Goal: Transaction & Acquisition: Purchase product/service

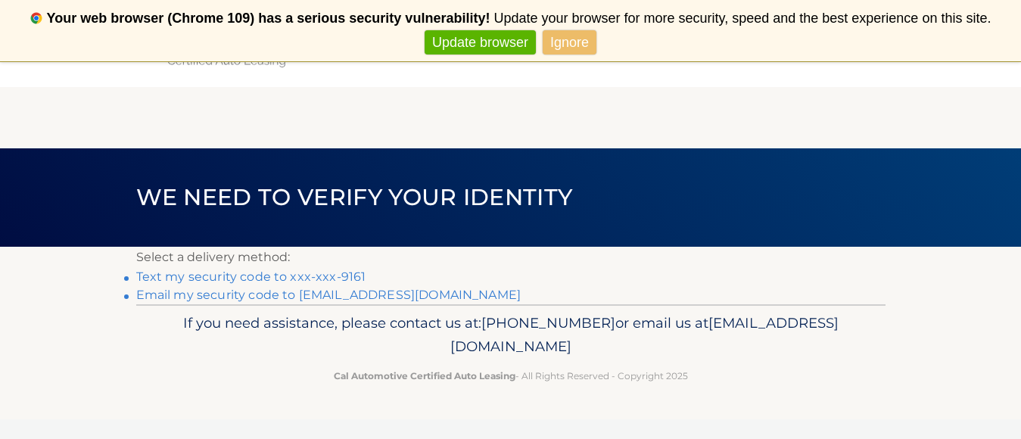
click at [217, 276] on link "Text my security code to xxx-xxx-9161" at bounding box center [251, 277] width 230 height 14
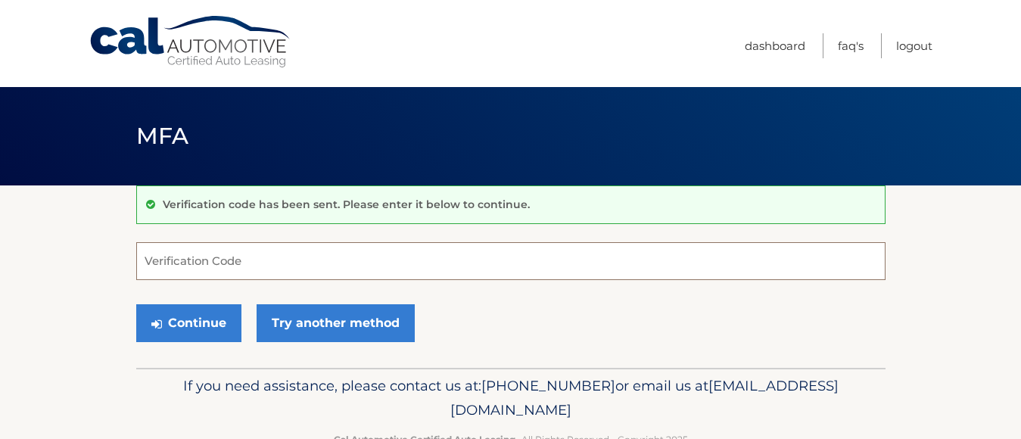
click at [220, 262] on input "Verification Code" at bounding box center [511, 261] width 750 height 38
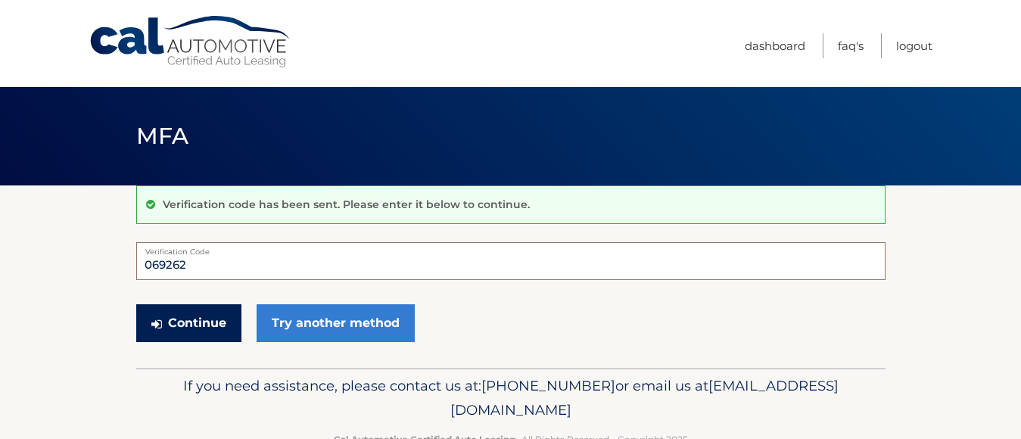
type input "069262"
click at [194, 326] on button "Continue" at bounding box center [188, 323] width 105 height 38
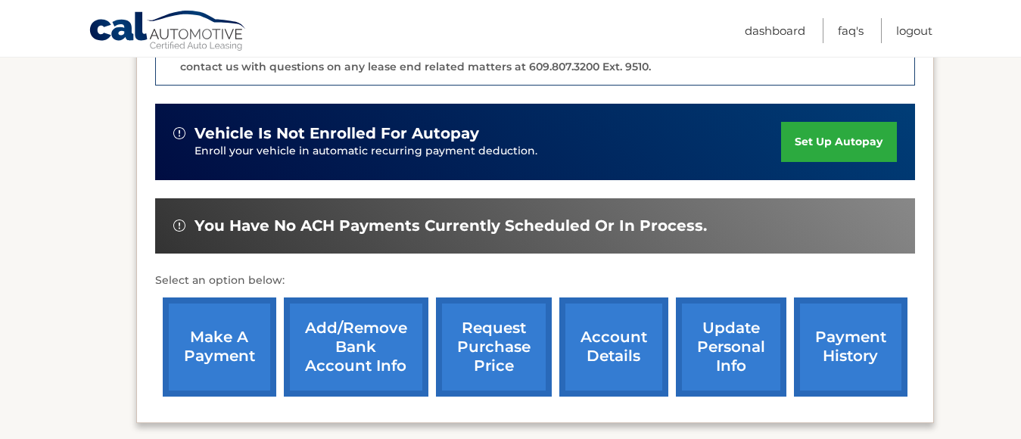
scroll to position [454, 0]
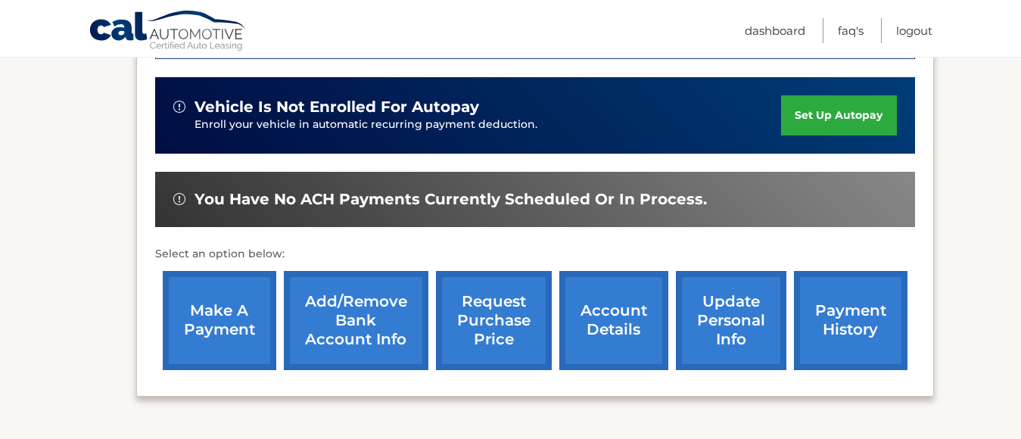
click at [210, 320] on link "make a payment" at bounding box center [220, 320] width 114 height 99
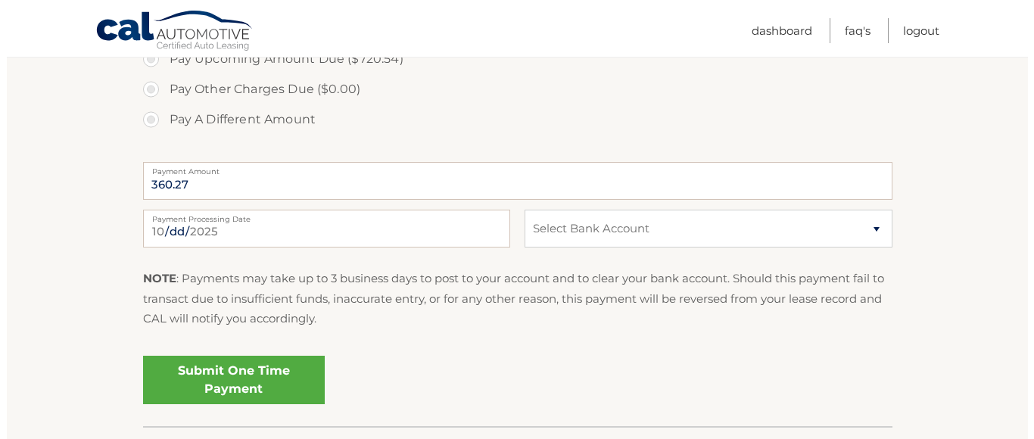
scroll to position [606, 0]
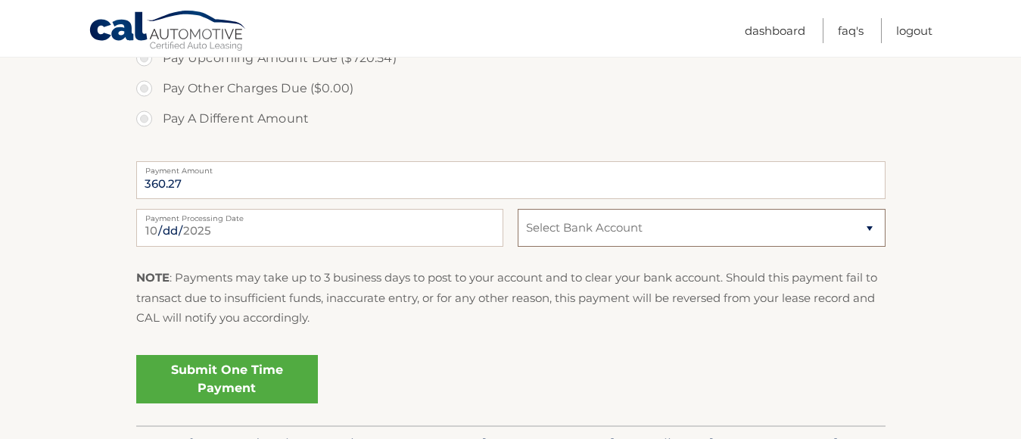
click at [870, 227] on select "Select Bank Account Checking KEY BANK *****7568 Checking FIVE STAR BANK *****44…" at bounding box center [701, 228] width 367 height 38
select select "OWYwZGYzMzItYjZmYi00YWZiLWI1ODYtNTlhMWU5YzhkMmNk"
click at [518, 209] on select "Select Bank Account Checking KEY BANK *****7568 Checking FIVE STAR BANK *****44…" at bounding box center [701, 228] width 367 height 38
click at [237, 376] on link "Submit One Time Payment" at bounding box center [227, 379] width 182 height 48
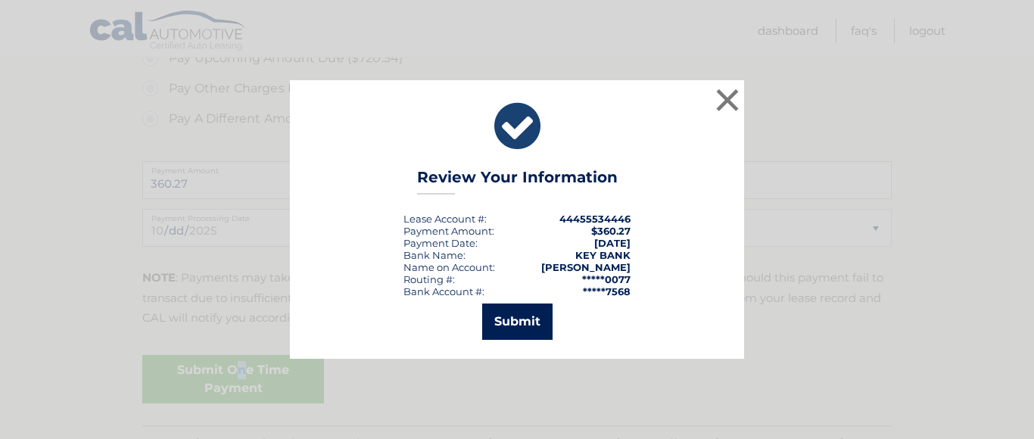
click at [515, 324] on button "Submit" at bounding box center [517, 322] width 70 height 36
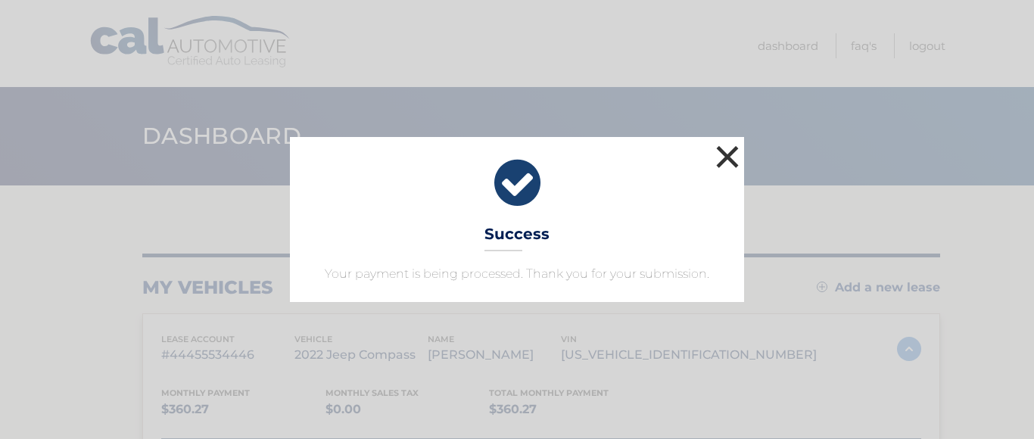
click at [726, 158] on button "×" at bounding box center [728, 157] width 30 height 30
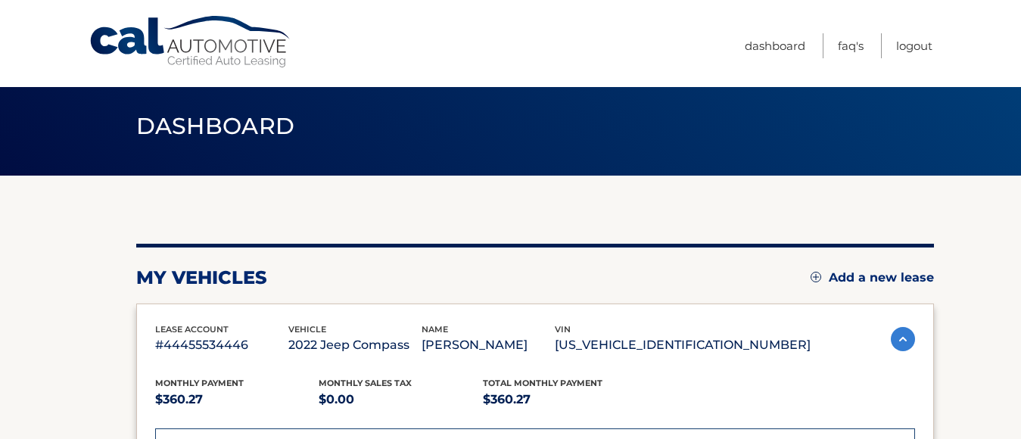
scroll to position [151, 0]
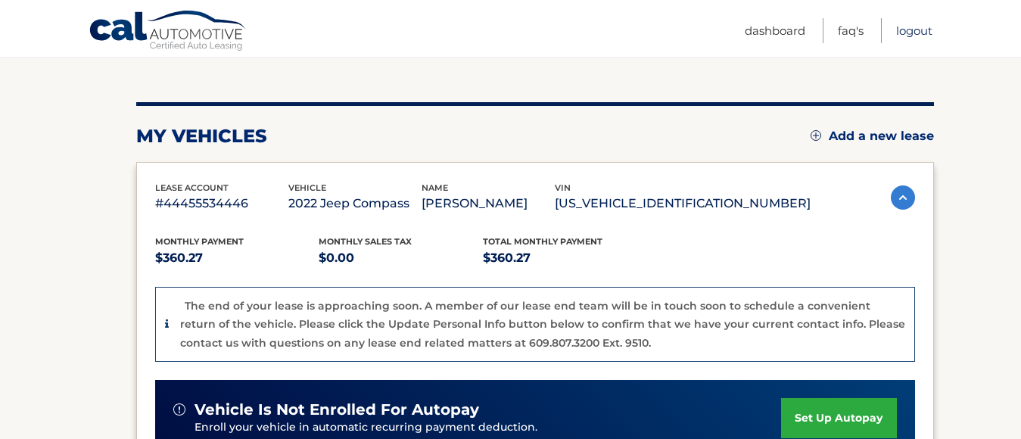
click at [924, 32] on link "Logout" at bounding box center [915, 30] width 36 height 25
